Goal: Find specific page/section: Find specific page/section

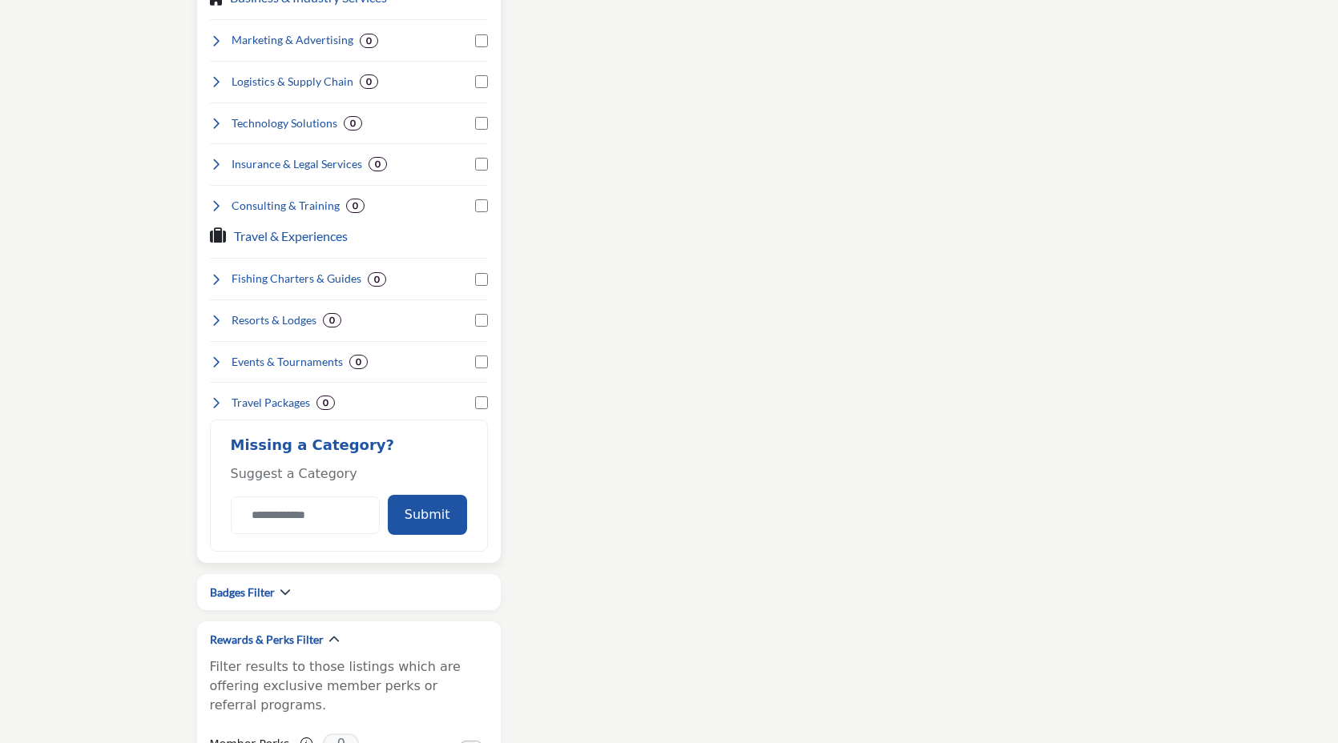
scroll to position [1658, 0]
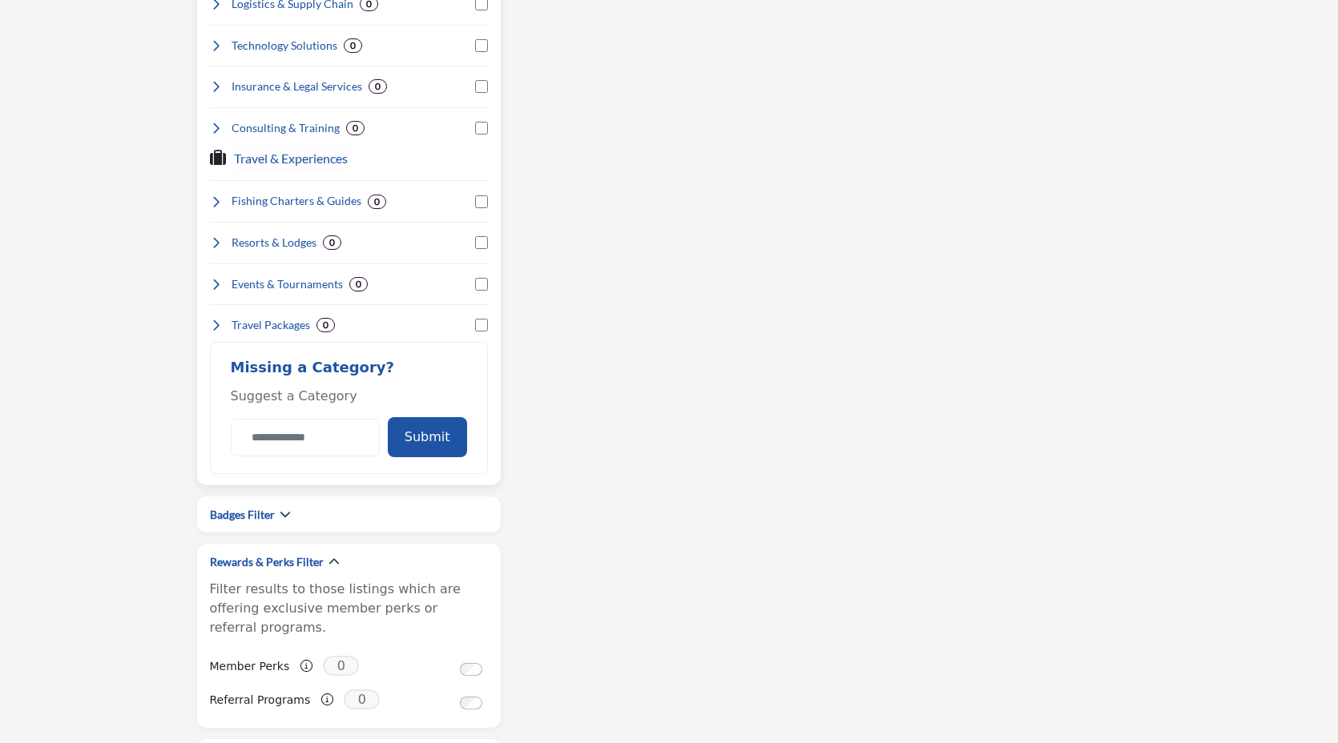
click at [256, 165] on h3 "Travel & Experiences" at bounding box center [291, 158] width 114 height 19
click at [215, 202] on icon at bounding box center [216, 201] width 13 height 13
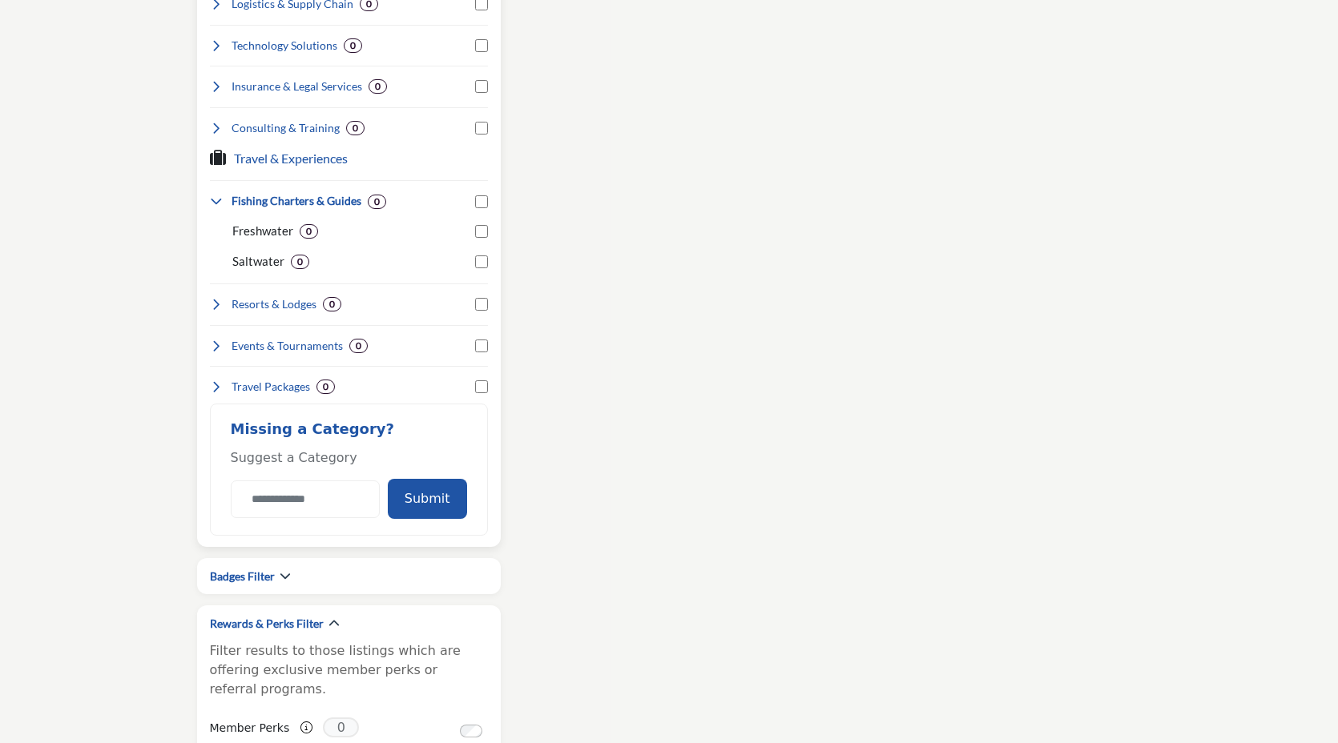
click at [215, 202] on icon at bounding box center [216, 201] width 13 height 13
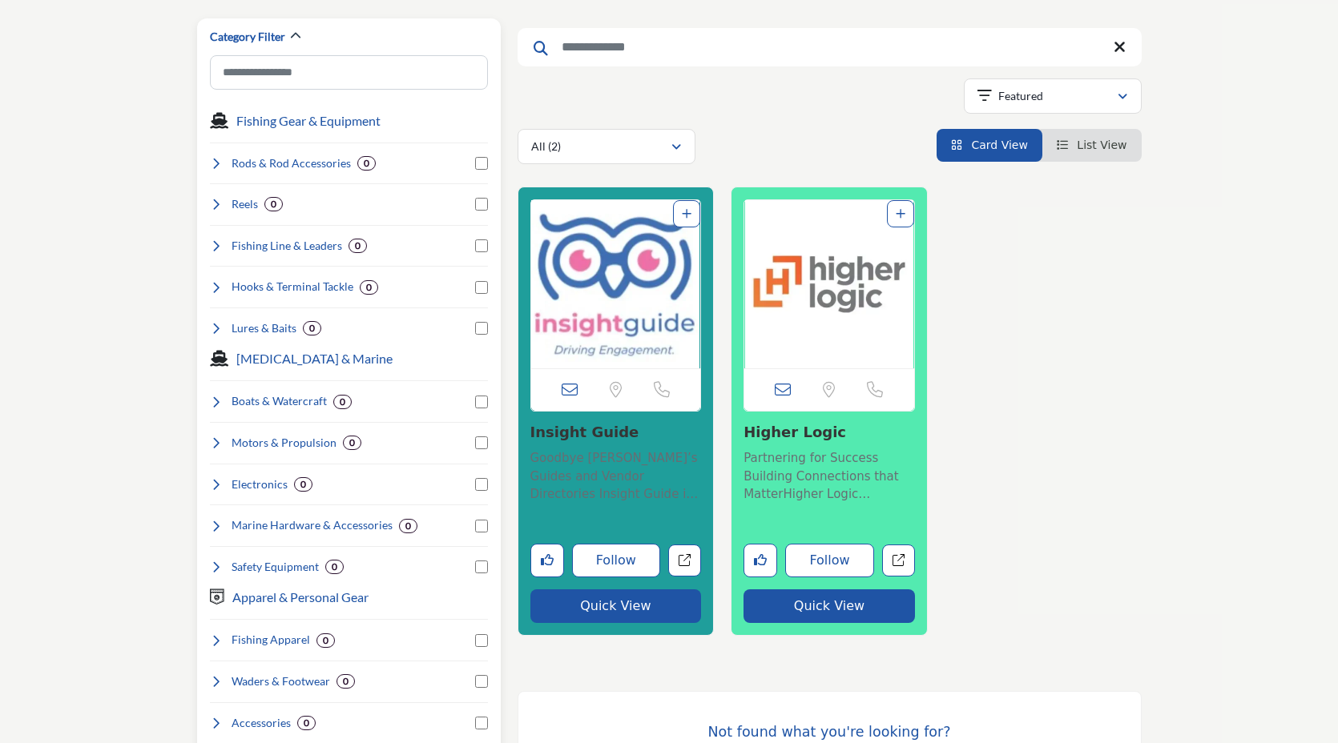
scroll to position [0, 0]
